Goal: Transaction & Acquisition: Purchase product/service

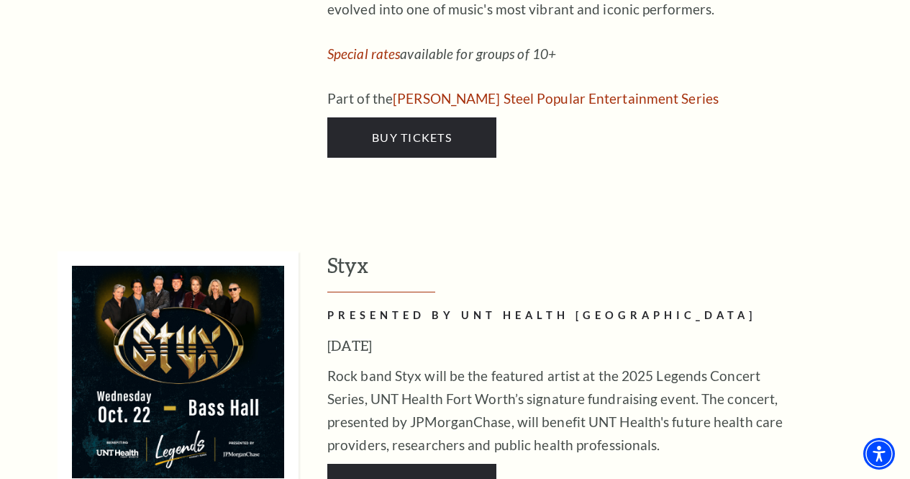
scroll to position [2375, 0]
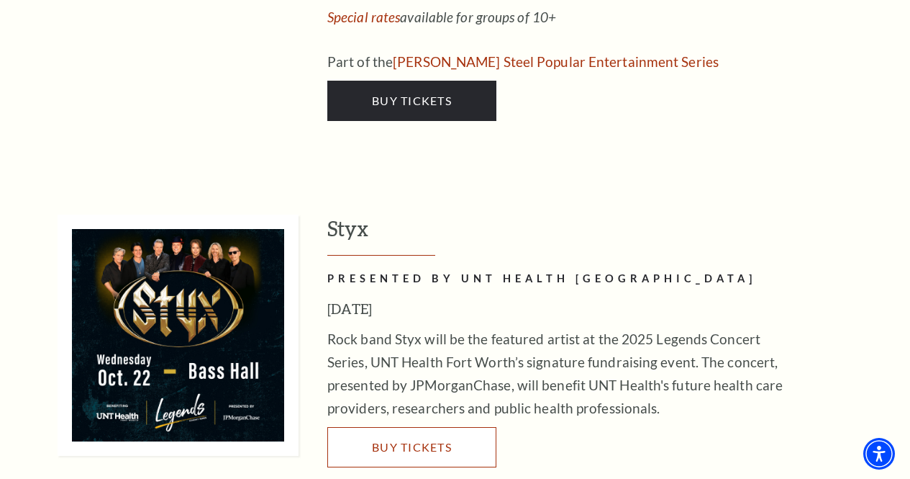
click at [435, 440] on span "Buy Tickets" at bounding box center [412, 447] width 80 height 14
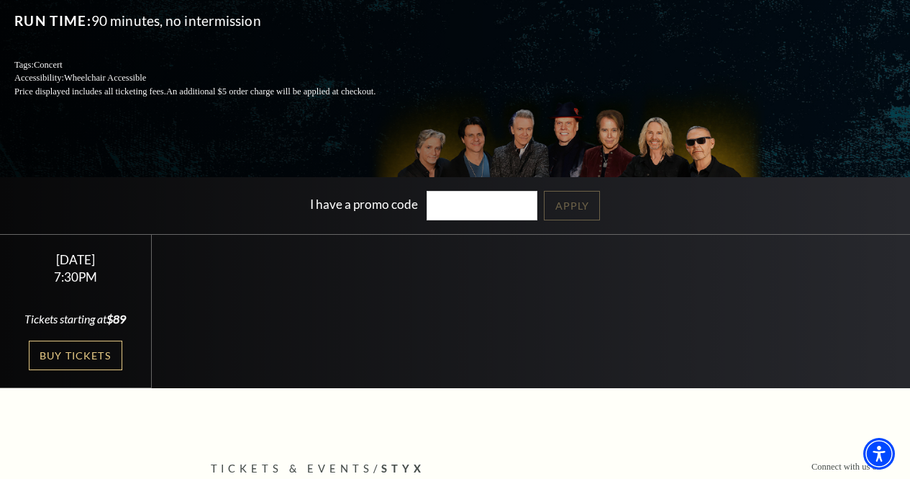
scroll to position [216, 0]
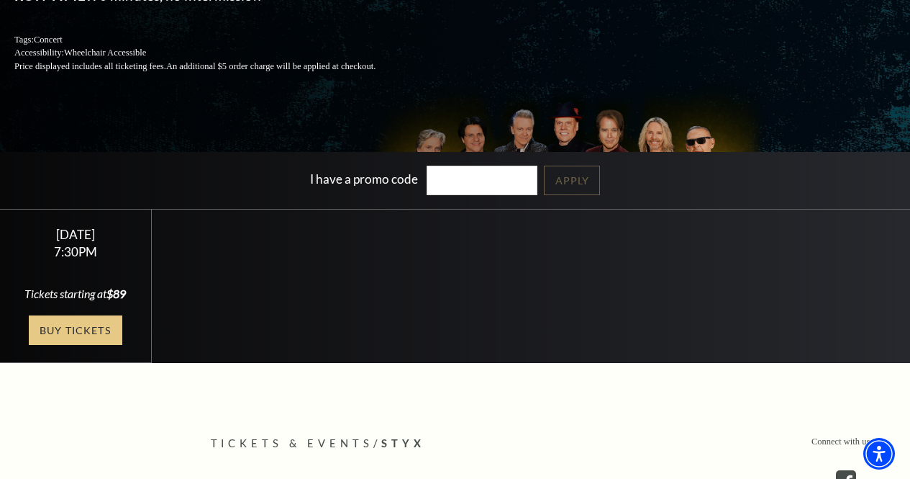
click at [92, 345] on link "Buy Tickets" at bounding box center [76, 330] width 94 height 30
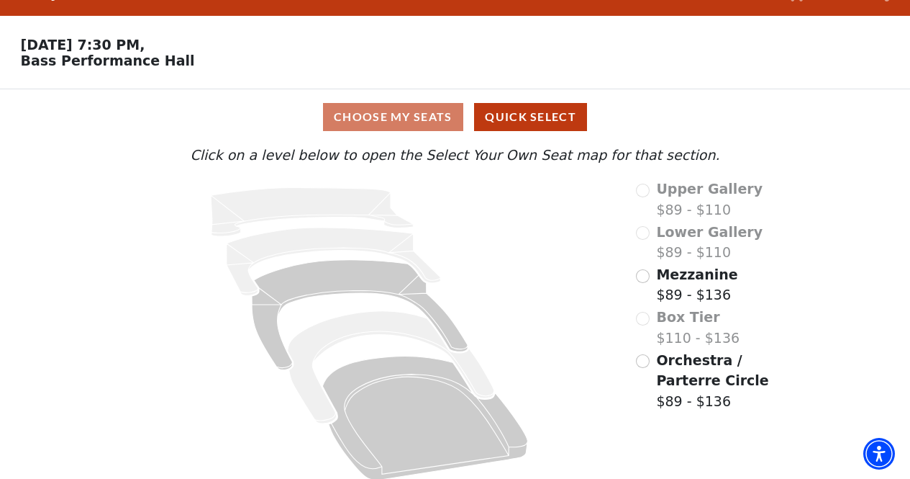
scroll to position [47, 0]
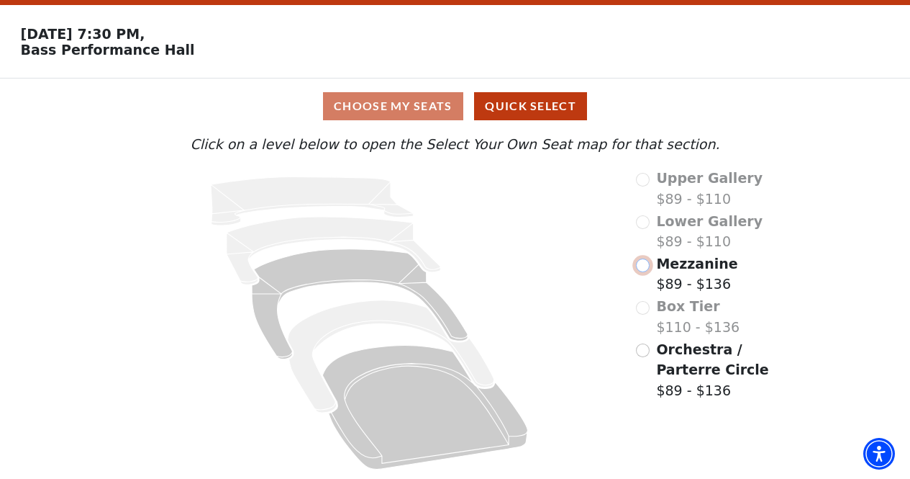
click at [644, 263] on input "Mezzanine$89 - $136\a" at bounding box center [643, 265] width 14 height 14
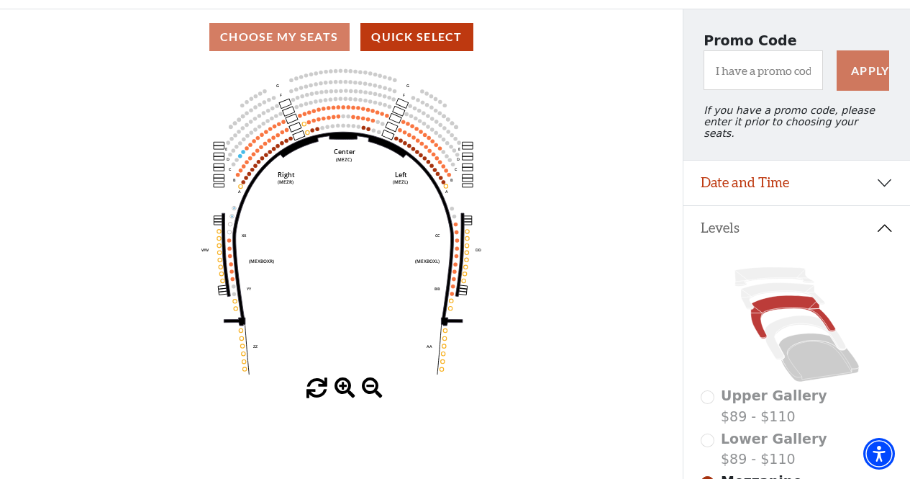
scroll to position [0, 0]
